Goal: Transaction & Acquisition: Book appointment/travel/reservation

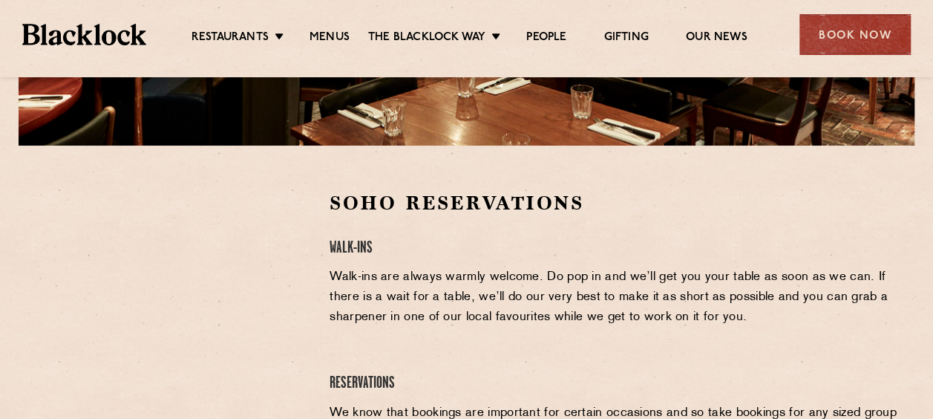
scroll to position [428, 0]
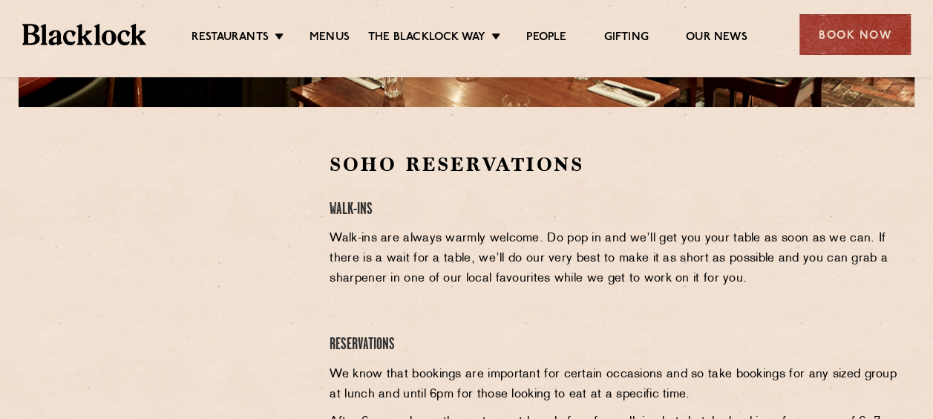
click at [305, 239] on div at bounding box center [170, 263] width 273 height 224
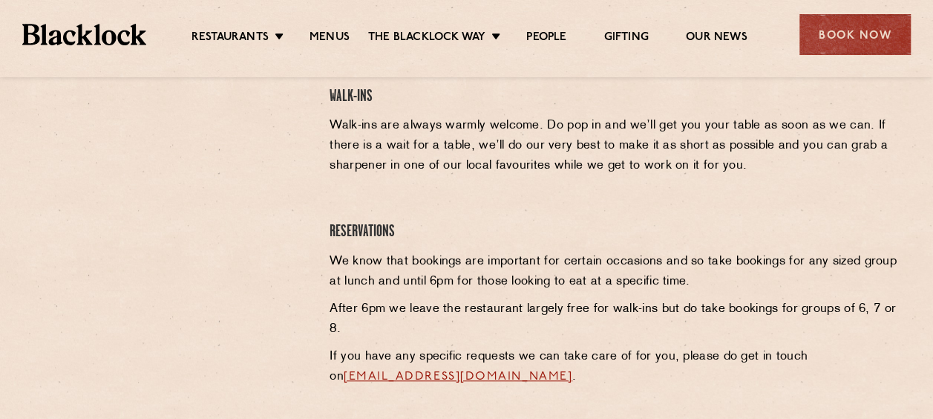
scroll to position [547, 0]
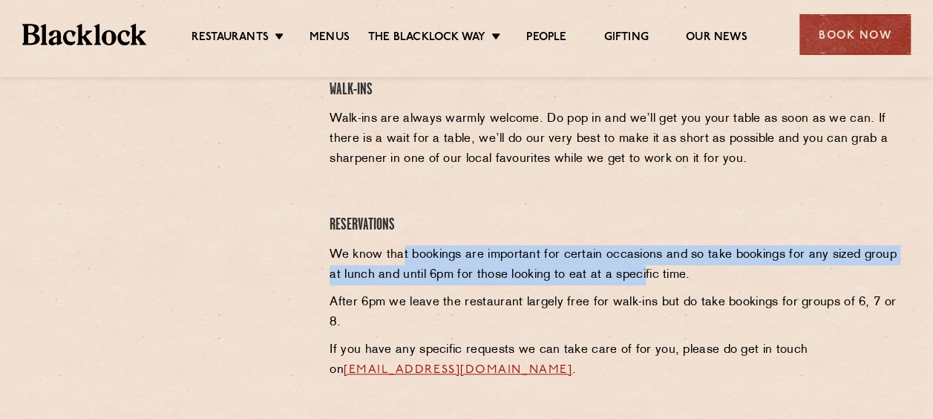
drag, startPoint x: 402, startPoint y: 249, endPoint x: 642, endPoint y: 278, distance: 241.7
click at [642, 278] on p "We know that bookings are important for certain occasions and so take bookings …" at bounding box center [615, 265] width 570 height 40
drag, startPoint x: 441, startPoint y: 258, endPoint x: 568, endPoint y: 268, distance: 127.3
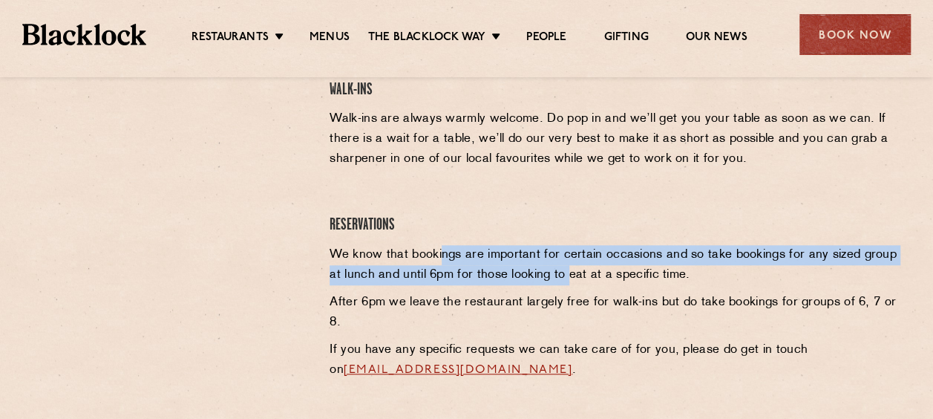
click at [568, 268] on p "We know that bookings are important for certain occasions and so take bookings …" at bounding box center [615, 265] width 570 height 40
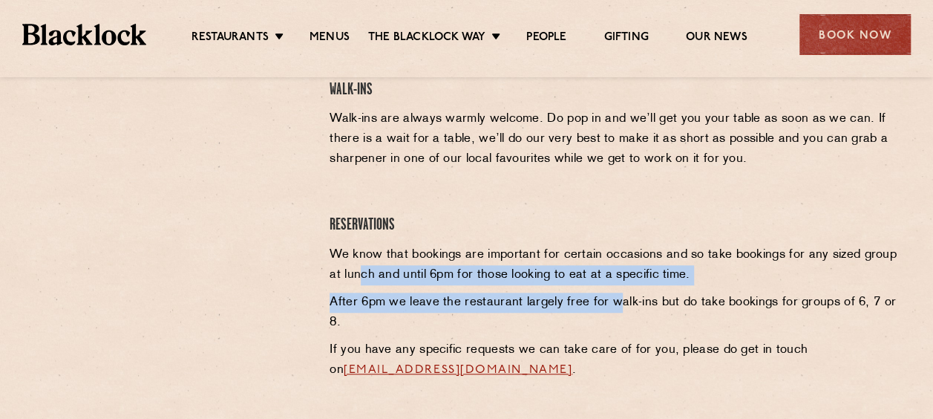
drag, startPoint x: 363, startPoint y: 278, endPoint x: 614, endPoint y: 304, distance: 252.3
click at [614, 304] on div "Soho Reservations Walk-Ins Walk-ins are always warmly welcome. Do pop in and we…" at bounding box center [615, 237] width 592 height 411
click at [614, 304] on p "After 6pm we leave the restaurant largely free for walk-ins but do take booking…" at bounding box center [615, 313] width 570 height 40
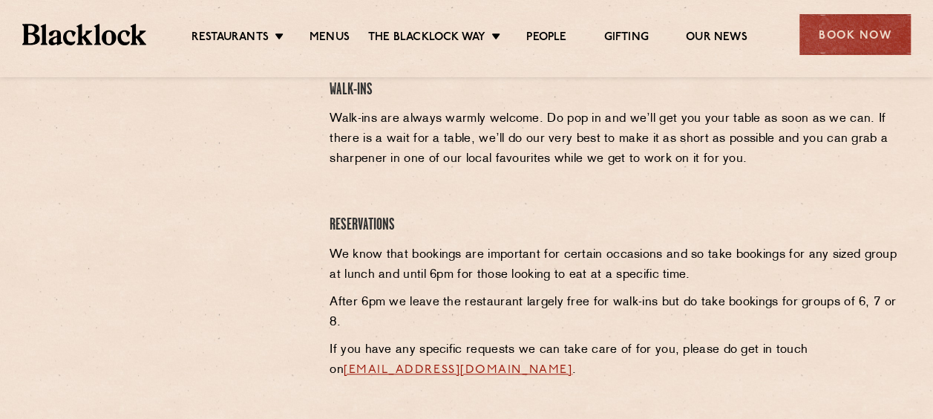
drag, startPoint x: 614, startPoint y: 304, endPoint x: 630, endPoint y: 306, distance: 15.7
click at [630, 306] on p "After 6pm we leave the restaurant largely free for walk-ins but do take booking…" at bounding box center [615, 313] width 570 height 40
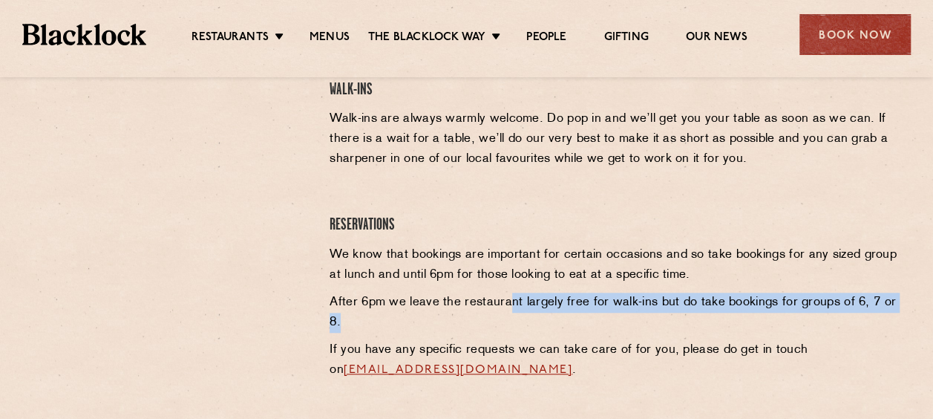
drag, startPoint x: 509, startPoint y: 305, endPoint x: 527, endPoint y: 317, distance: 21.4
click at [527, 317] on p "After 6pm we leave the restaurant largely free for walk-ins but do take booking…" at bounding box center [615, 313] width 570 height 40
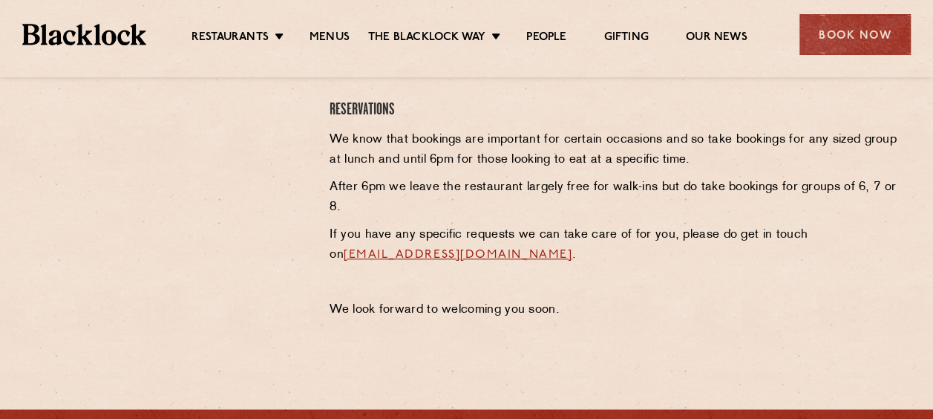
scroll to position [663, 0]
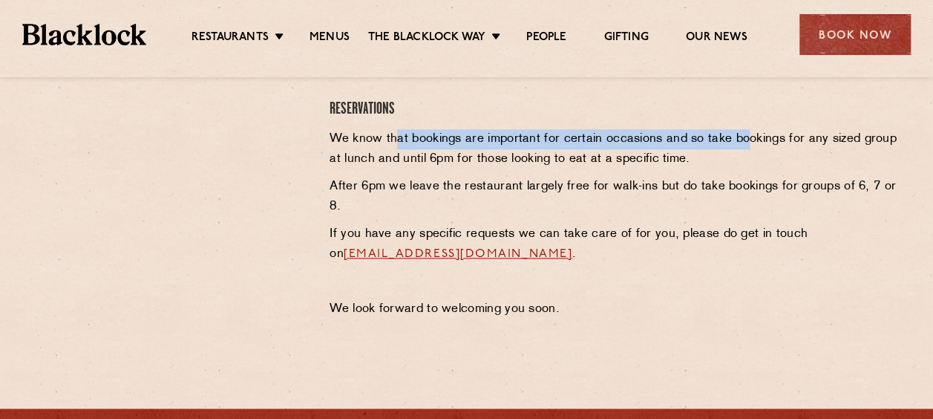
drag, startPoint x: 397, startPoint y: 141, endPoint x: 743, endPoint y: 137, distance: 346.0
click at [743, 137] on p "We know that bookings are important for certain occasions and so take bookings …" at bounding box center [615, 149] width 570 height 40
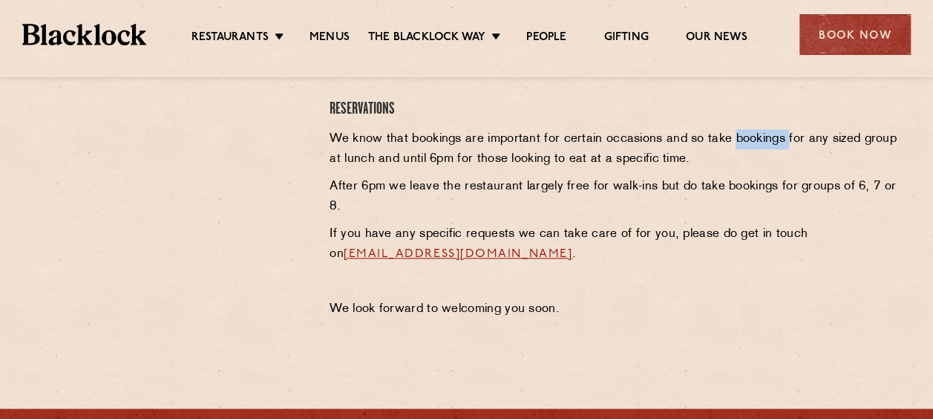
click at [743, 137] on p "We know that bookings are important for certain occasions and so take bookings …" at bounding box center [615, 149] width 570 height 40
drag, startPoint x: 743, startPoint y: 137, endPoint x: 673, endPoint y: 160, distance: 73.0
click at [673, 160] on p "We know that bookings are important for certain occasions and so take bookings …" at bounding box center [615, 149] width 570 height 40
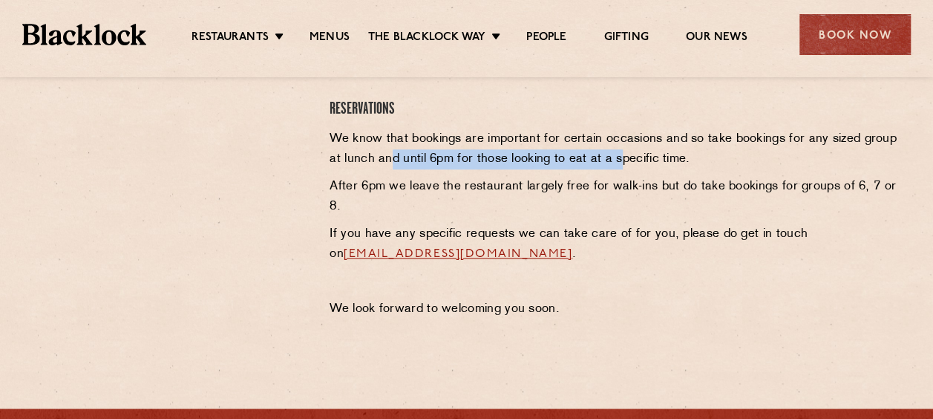
drag, startPoint x: 389, startPoint y: 151, endPoint x: 626, endPoint y: 158, distance: 237.0
click at [626, 158] on p "We know that bookings are important for certain occasions and so take bookings …" at bounding box center [615, 149] width 570 height 40
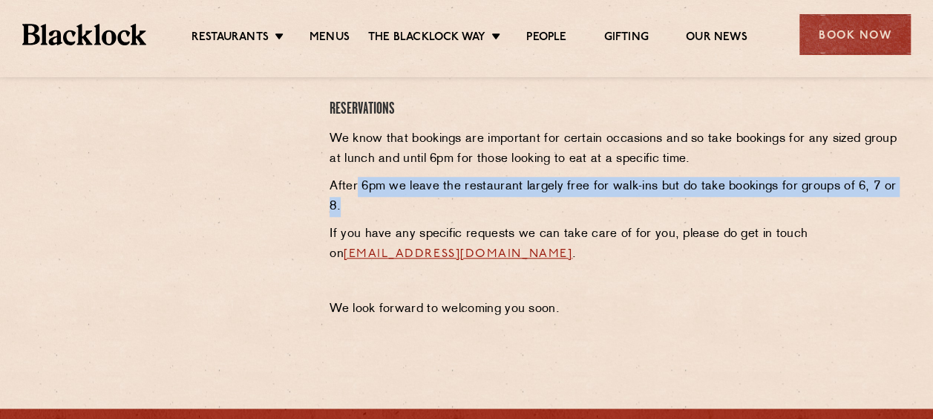
drag, startPoint x: 356, startPoint y: 183, endPoint x: 606, endPoint y: 203, distance: 250.4
click at [606, 203] on p "After 6pm we leave the restaurant largely free for walk-ins but do take booking…" at bounding box center [615, 197] width 570 height 40
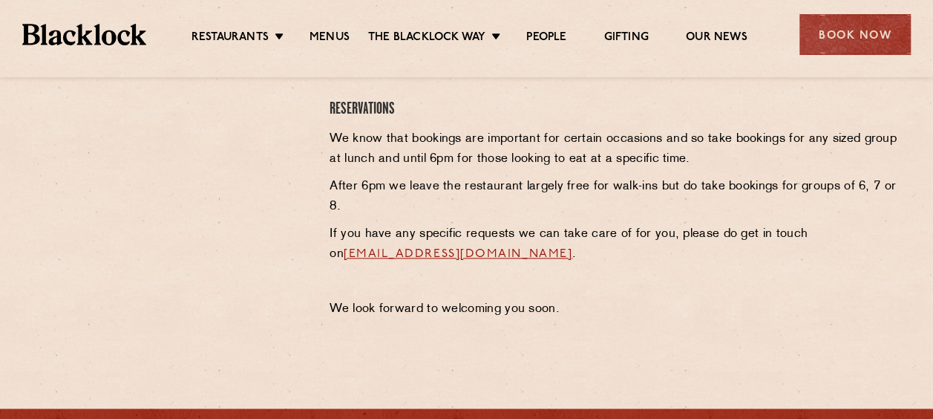
click at [504, 258] on link "[EMAIL_ADDRESS][DOMAIN_NAME]" at bounding box center [458, 254] width 229 height 12
drag, startPoint x: 590, startPoint y: 254, endPoint x: 330, endPoint y: 261, distance: 260.0
click at [330, 261] on p "If you have any specific requests we can take care of for you, please do get in…" at bounding box center [615, 244] width 570 height 40
copy link "[EMAIL_ADDRESS][DOMAIN_NAME]"
